Goal: Transaction & Acquisition: Download file/media

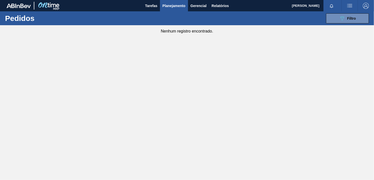
click at [205, 87] on main "Tarefas Planejamento Gerencial Relatórios [PERSON_NAME] Rosa Marcar todas como …" at bounding box center [187, 90] width 374 height 180
click at [218, 8] on span "Relatórios" at bounding box center [220, 6] width 17 height 6
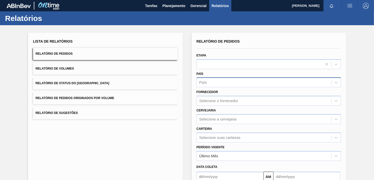
click at [213, 80] on div "País" at bounding box center [264, 82] width 135 height 7
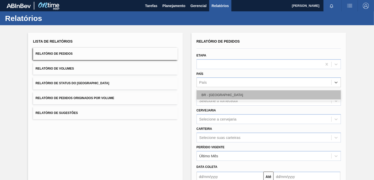
click at [210, 97] on div "BR - [GEOGRAPHIC_DATA]" at bounding box center [269, 94] width 145 height 9
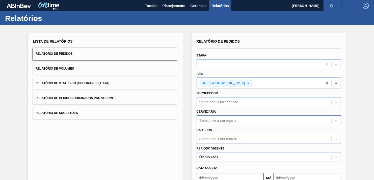
click at [213, 120] on div "Selecione a cervejaria" at bounding box center [217, 120] width 37 height 4
click at [211, 139] on div "Selecione suas carteiras" at bounding box center [269, 139] width 145 height 10
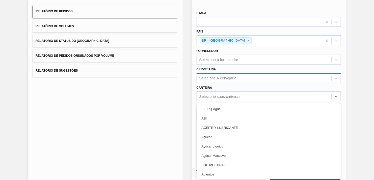
click at [213, 77] on div "Selecione a cervejaria" at bounding box center [217, 78] width 37 height 4
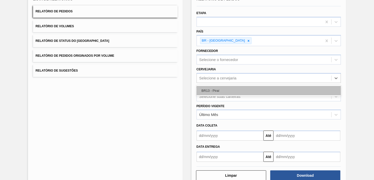
click at [216, 92] on div "BR13 - Piraí" at bounding box center [269, 90] width 145 height 9
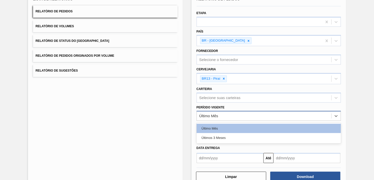
click at [211, 114] on div "Último Mês" at bounding box center [208, 116] width 19 height 4
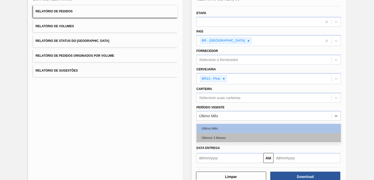
click at [211, 136] on div "Últimos 3 Meses" at bounding box center [269, 137] width 145 height 9
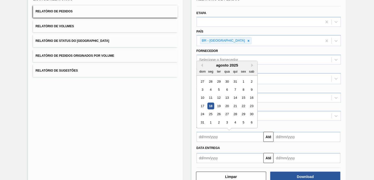
click at [209, 136] on input "text" at bounding box center [230, 137] width 67 height 10
click at [215, 158] on input "text" at bounding box center [230, 158] width 67 height 10
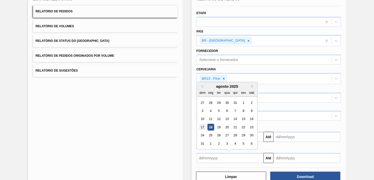
click at [202, 126] on div "17" at bounding box center [202, 127] width 7 height 7
type input "[DATE]"
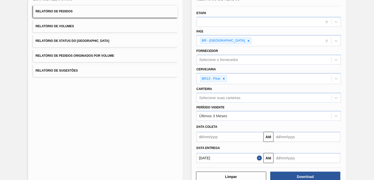
click at [292, 158] on input "text" at bounding box center [306, 158] width 67 height 10
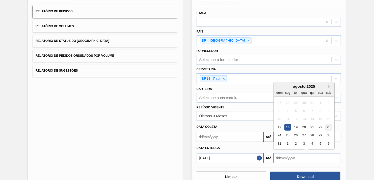
click at [328, 126] on div "23" at bounding box center [328, 127] width 7 height 7
type input "[DATE]"
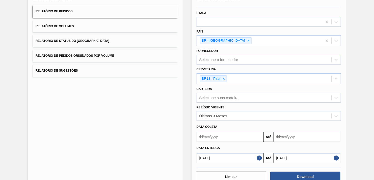
scroll to position [55, 0]
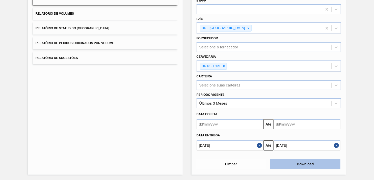
click at [295, 164] on button "Download" at bounding box center [305, 164] width 70 height 10
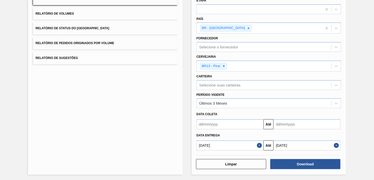
click at [337, 147] on button "Close" at bounding box center [337, 146] width 7 height 10
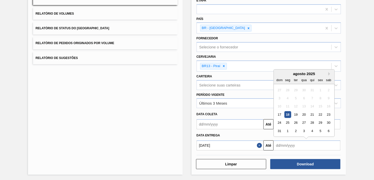
click at [324, 145] on input "text" at bounding box center [306, 146] width 67 height 10
click at [294, 121] on div "26" at bounding box center [295, 122] width 7 height 7
type input "[DATE]"
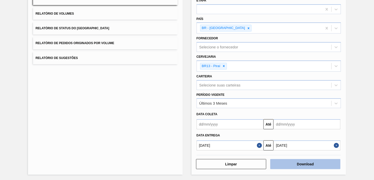
click at [291, 163] on button "Download" at bounding box center [305, 164] width 70 height 10
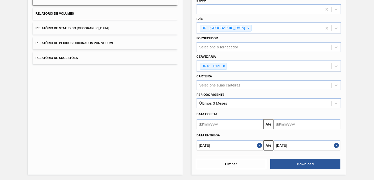
click at [368, 39] on div "Lista de Relatórios Relatório de Pedidos Relatório de Volumes Relatório de Stat…" at bounding box center [187, 75] width 374 height 211
